Goal: Transaction & Acquisition: Purchase product/service

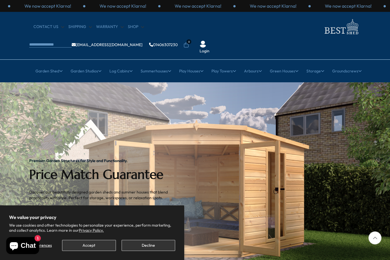
click at [152, 243] on button "Decline" at bounding box center [149, 245] width 54 height 11
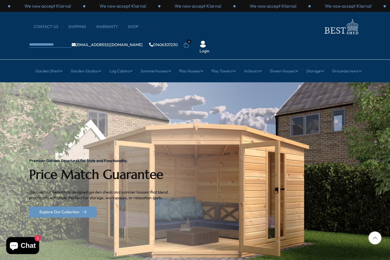
click at [236, 171] on link "12x8 Sheds" at bounding box center [233, 176] width 20 height 10
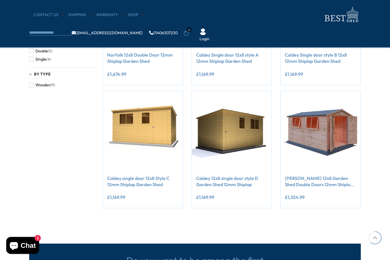
scroll to position [298, 0]
click at [326, 185] on link "[PERSON_NAME] 12x8 Garden Shed Double Doors 12mm Shiplap T&G" at bounding box center [320, 181] width 71 height 13
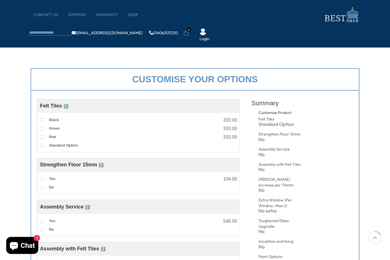
scroll to position [179, 0]
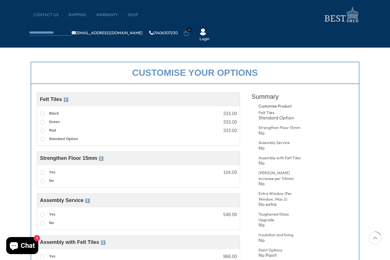
click at [46, 175] on label "Yes" at bounding box center [47, 172] width 15 height 7
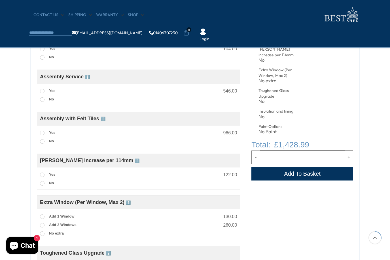
scroll to position [304, 0]
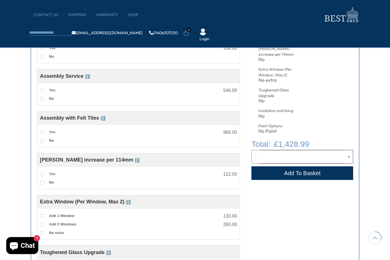
click at [53, 176] on span "Yes" at bounding box center [52, 174] width 6 height 4
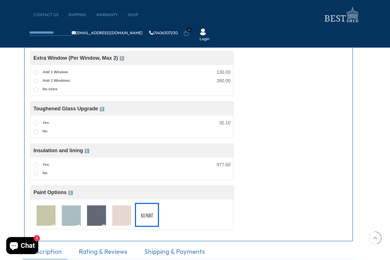
scroll to position [448, 7]
click at [48, 167] on span "Yes" at bounding box center [46, 165] width 6 height 4
click at [47, 215] on img at bounding box center [46, 216] width 19 height 21
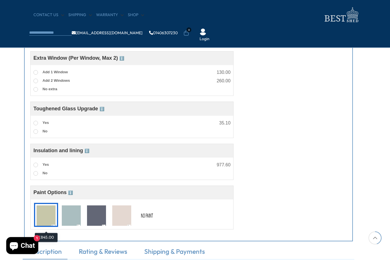
click at [68, 221] on img at bounding box center [71, 216] width 19 height 21
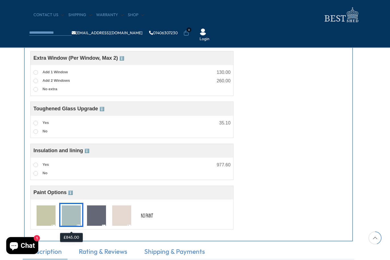
click at [95, 222] on img at bounding box center [96, 216] width 19 height 21
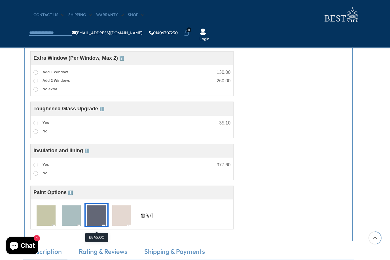
click at [150, 220] on img at bounding box center [146, 216] width 19 height 21
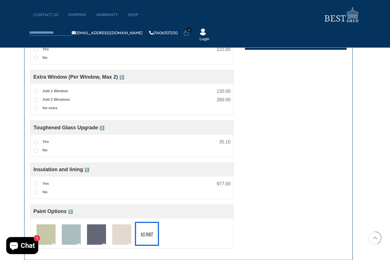
scroll to position [429, 7]
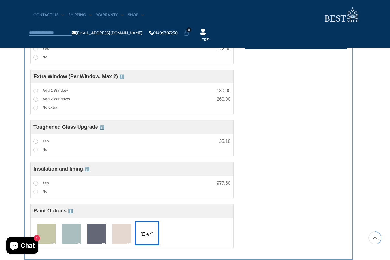
click at [87, 172] on span "ℹ️" at bounding box center [86, 169] width 5 height 5
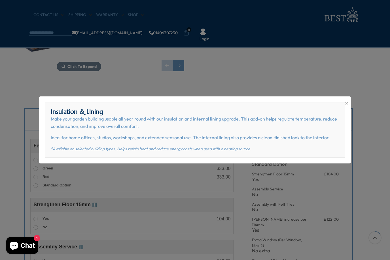
scroll to position [133, 7]
click at [348, 100] on span "×" at bounding box center [346, 103] width 3 height 8
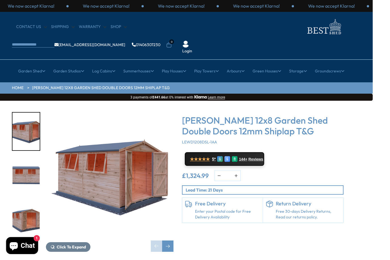
scroll to position [0, 18]
click at [72, 101] on link "Groundscrews Base" at bounding box center [63, 106] width 37 height 10
click at [77, 101] on link "Groundscrews Base" at bounding box center [63, 106] width 37 height 10
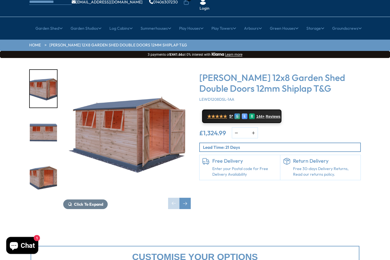
scroll to position [0, 0]
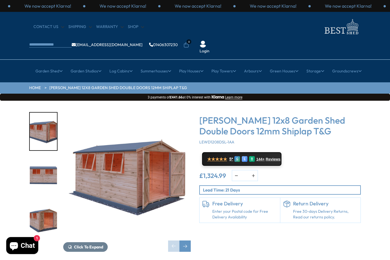
click at [380, 120] on div "Click To Expand Click To Expand Click To Expand Click To Expand Click To Expand…" at bounding box center [195, 186] width 390 height 171
